Goal: Find specific page/section: Find specific page/section

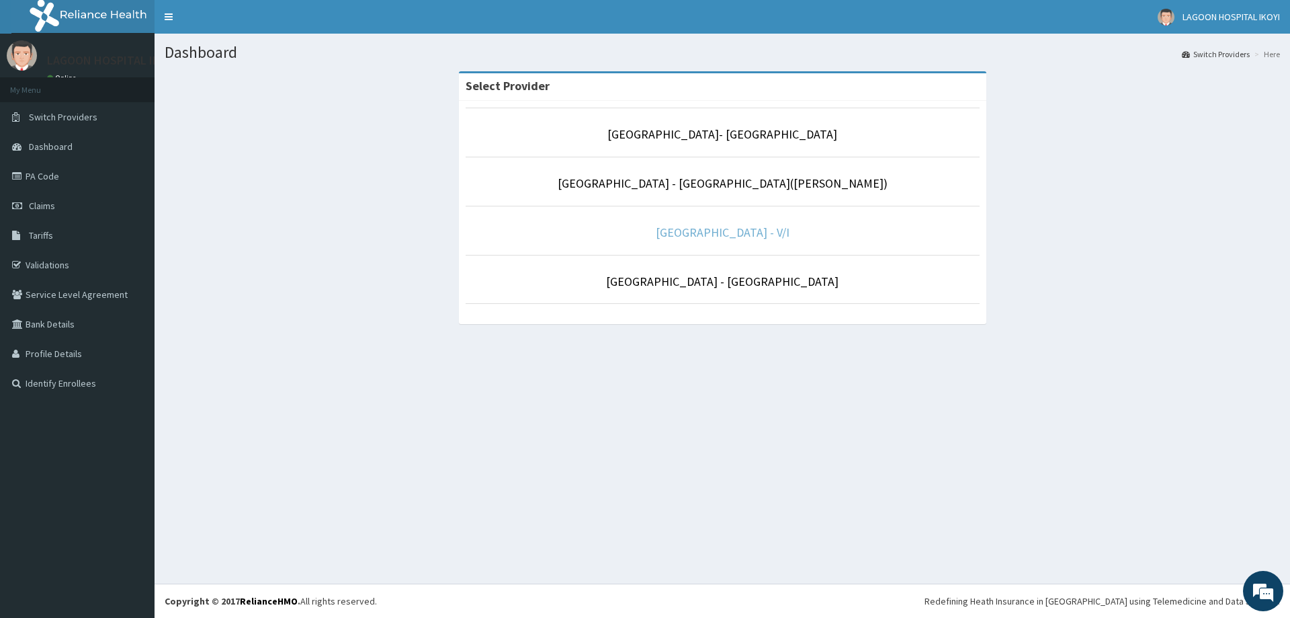
click at [727, 228] on link "[GEOGRAPHIC_DATA] - V/I" at bounding box center [723, 231] width 134 height 15
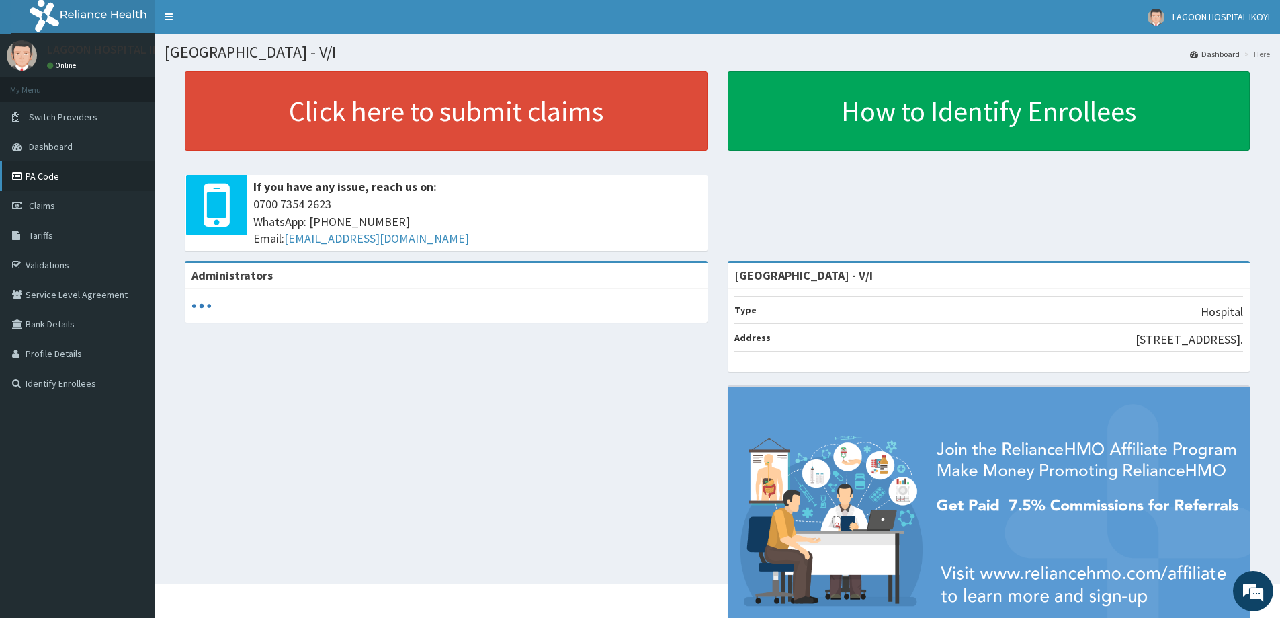
click at [68, 178] on link "PA Code" at bounding box center [77, 176] width 155 height 30
